Goal: Task Accomplishment & Management: Use online tool/utility

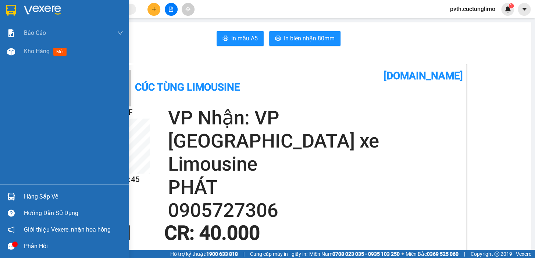
click at [41, 48] on span "Kho hàng" at bounding box center [37, 51] width 26 height 7
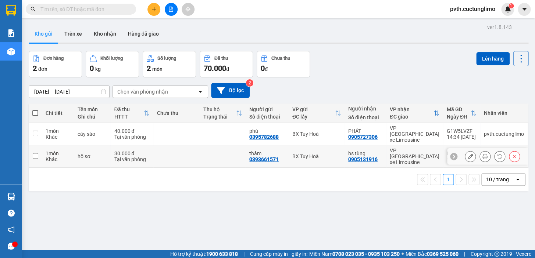
click at [34, 153] on input "checkbox" at bounding box center [36, 156] width 6 height 6
checkbox input "true"
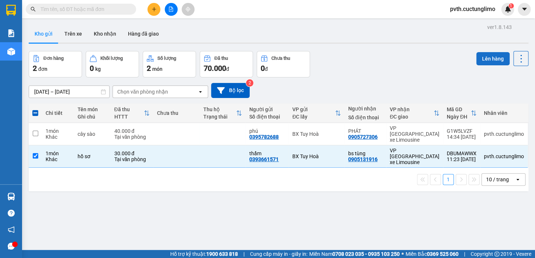
click at [492, 58] on button "Lên hàng" at bounding box center [492, 58] width 33 height 13
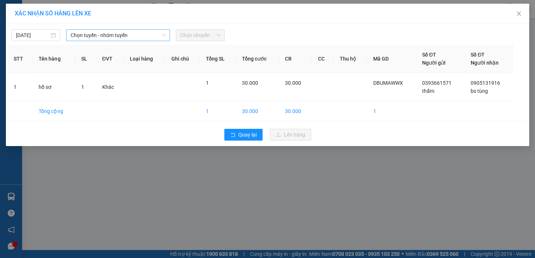
click at [108, 35] on span "Chọn tuyến - nhóm tuyến" at bounding box center [118, 35] width 95 height 11
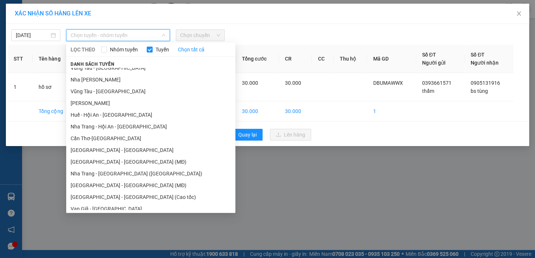
scroll to position [164, 0]
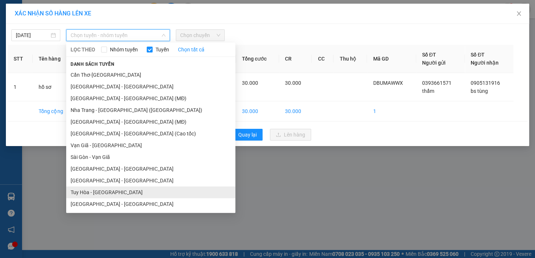
click at [92, 194] on li "Tuy Hòa - [GEOGRAPHIC_DATA]" at bounding box center [150, 193] width 169 height 12
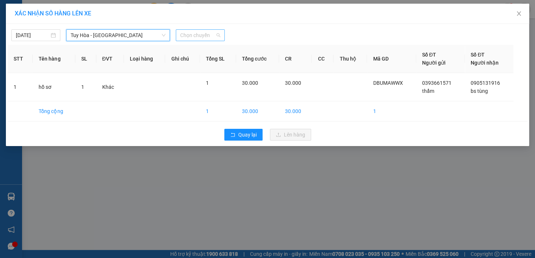
click at [210, 34] on span "Chọn chuyến" at bounding box center [200, 35] width 40 height 11
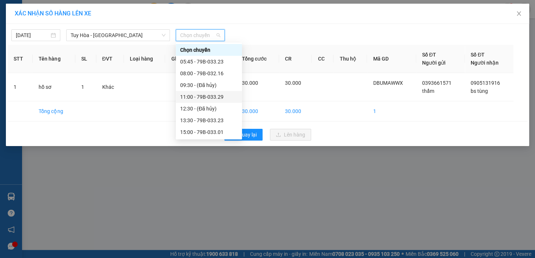
scroll to position [11, 0]
click at [218, 108] on div "13:30 - 79B-033.23" at bounding box center [208, 109] width 57 height 8
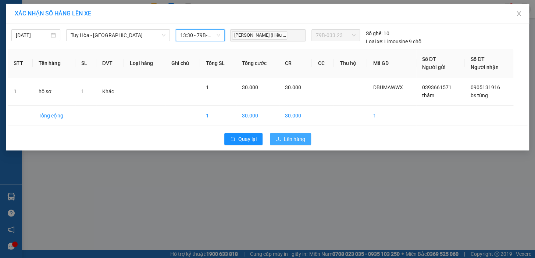
click at [279, 134] on button "Lên hàng" at bounding box center [290, 139] width 41 height 12
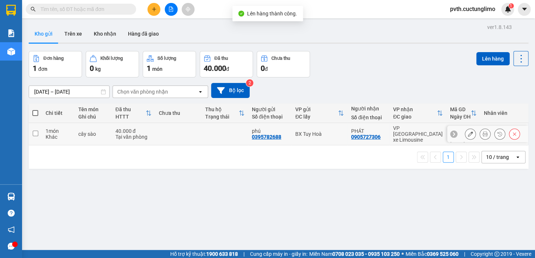
click at [36, 131] on input "checkbox" at bounding box center [36, 134] width 6 height 6
checkbox input "true"
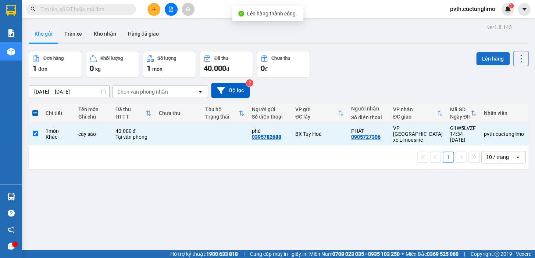
click at [480, 58] on button "Lên hàng" at bounding box center [492, 58] width 33 height 13
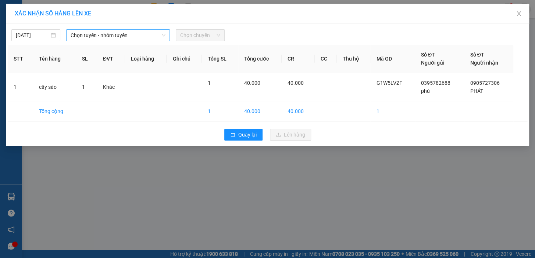
click at [92, 30] on span "Chọn tuyến - nhóm tuyến" at bounding box center [118, 35] width 95 height 11
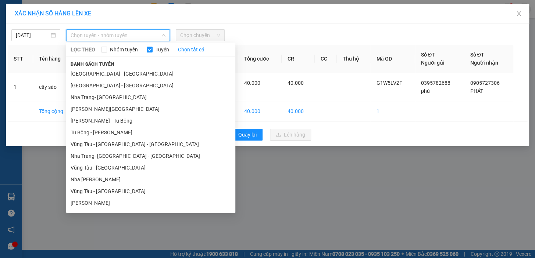
scroll to position [164, 0]
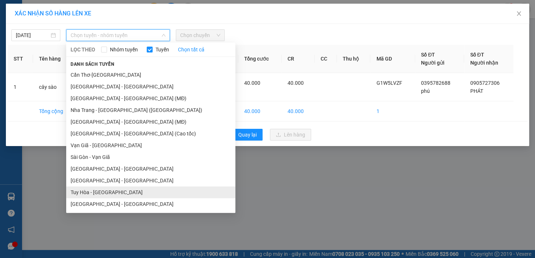
click at [88, 190] on li "Tuy Hòa - [GEOGRAPHIC_DATA]" at bounding box center [150, 193] width 169 height 12
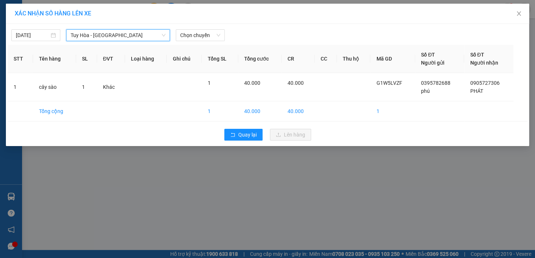
click at [199, 28] on div "[DATE] [GEOGRAPHIC_DATA] - [GEOGRAPHIC_DATA] [GEOGRAPHIC_DATA] - [GEOGRAPHIC_DA…" at bounding box center [268, 33] width 520 height 15
click at [199, 33] on span "Chọn chuyến" at bounding box center [200, 35] width 40 height 11
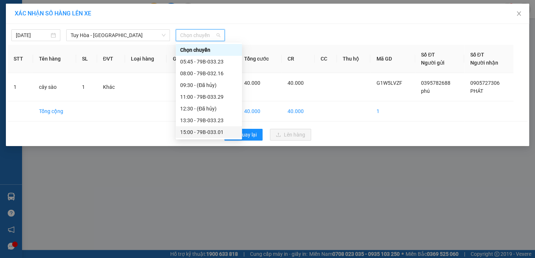
scroll to position [11, 0]
click at [215, 135] on div "17:00 - 79B-032.16" at bounding box center [208, 133] width 57 height 8
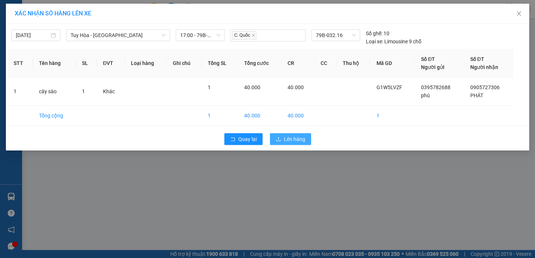
click at [288, 142] on span "Lên hàng" at bounding box center [294, 139] width 21 height 8
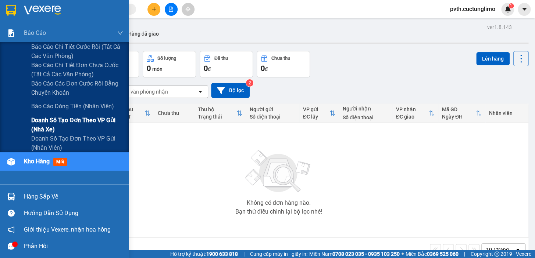
click at [55, 123] on span "Doanh số tạo đơn theo VP gửi (nhà xe)" at bounding box center [77, 125] width 92 height 18
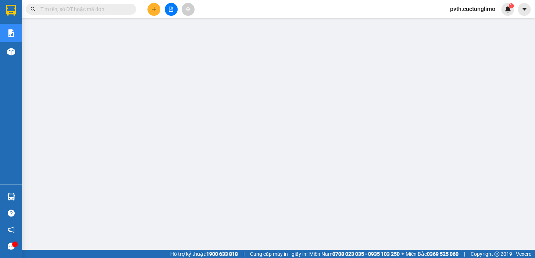
scroll to position [106, 0]
click at [113, 10] on input "text" at bounding box center [83, 9] width 87 height 8
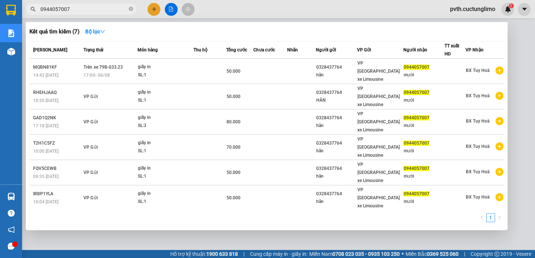
type input "0944057007"
